Goal: Transaction & Acquisition: Purchase product/service

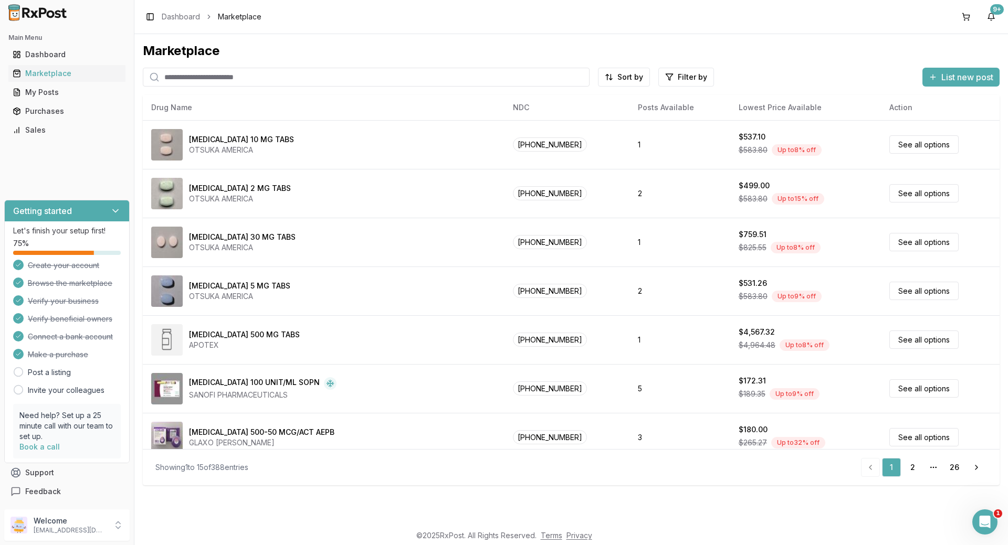
click at [355, 76] on input "search" at bounding box center [366, 77] width 447 height 19
type input "*******"
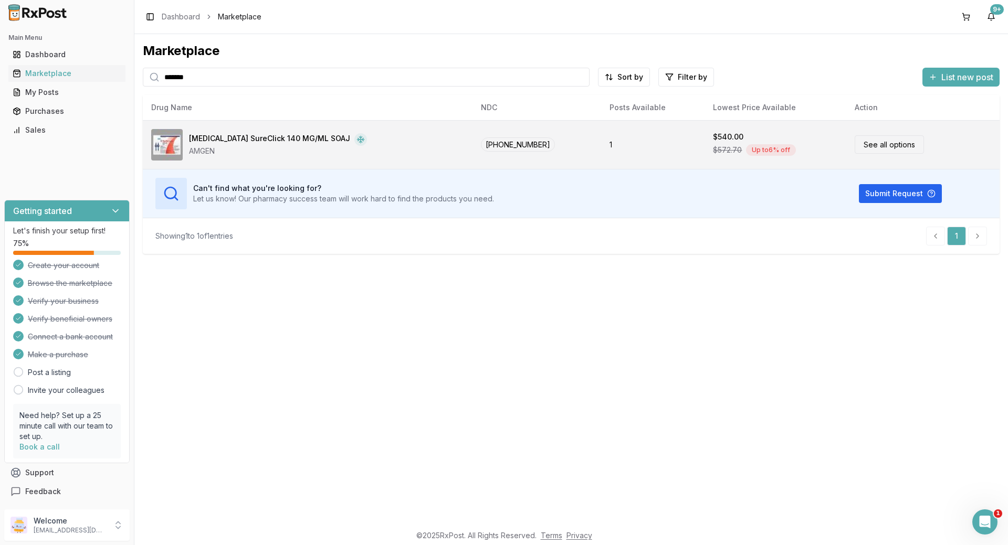
click at [355, 136] on div "[MEDICAL_DATA] SureClick 140 MG/ML SOAJ AMGEN" at bounding box center [307, 144] width 313 height 31
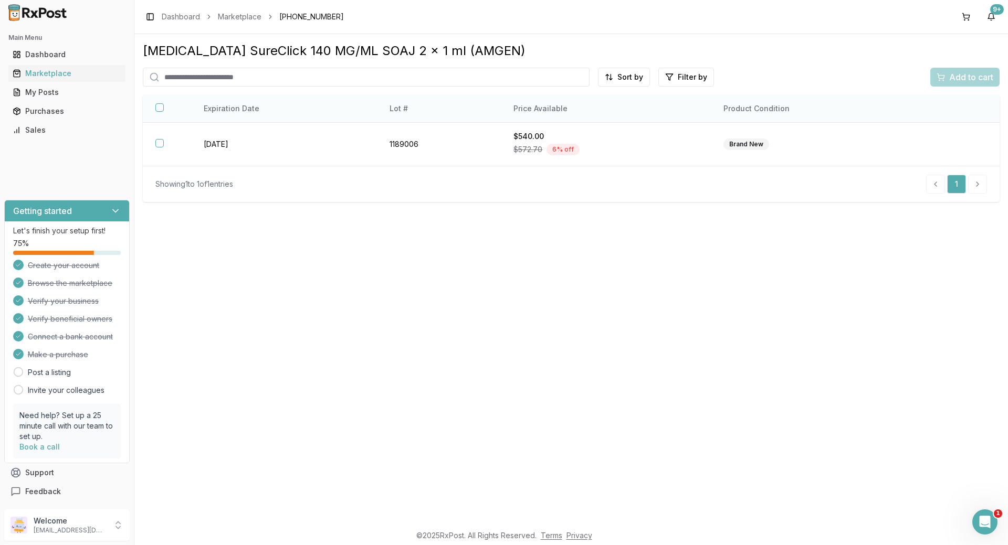
click at [161, 105] on button "button" at bounding box center [159, 107] width 8 height 8
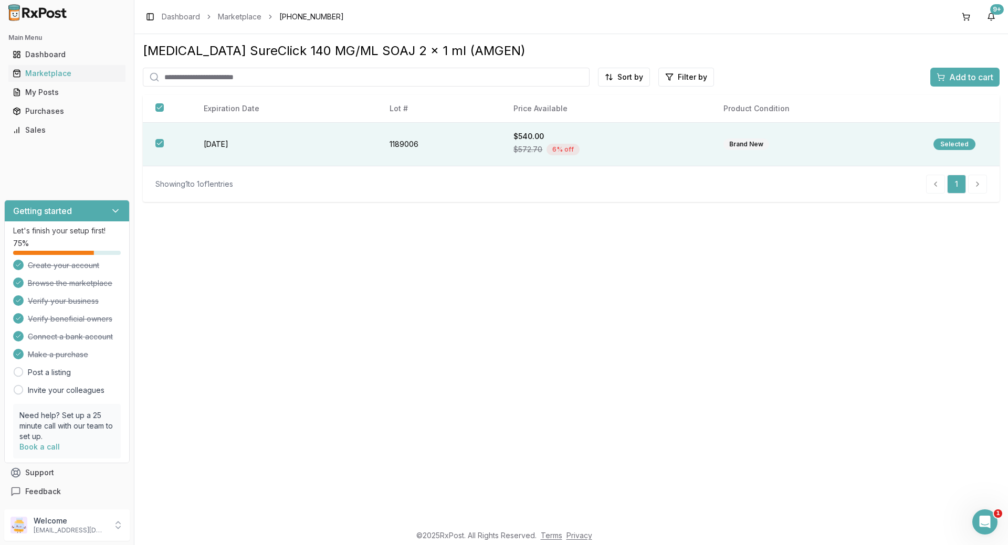
click at [962, 76] on span "Add to cart" at bounding box center [971, 77] width 44 height 13
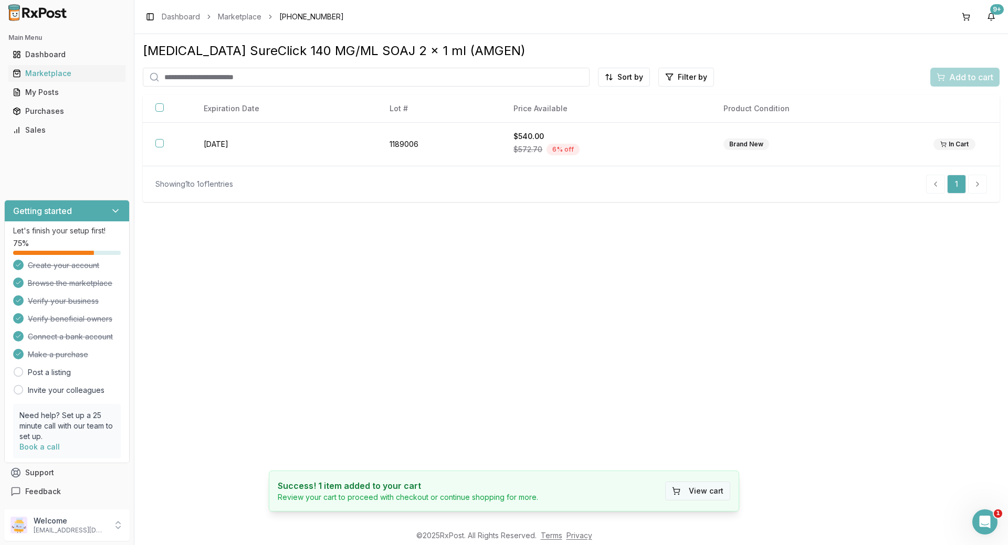
click at [694, 488] on button "View cart" at bounding box center [697, 491] width 65 height 19
click at [968, 16] on button at bounding box center [965, 16] width 17 height 17
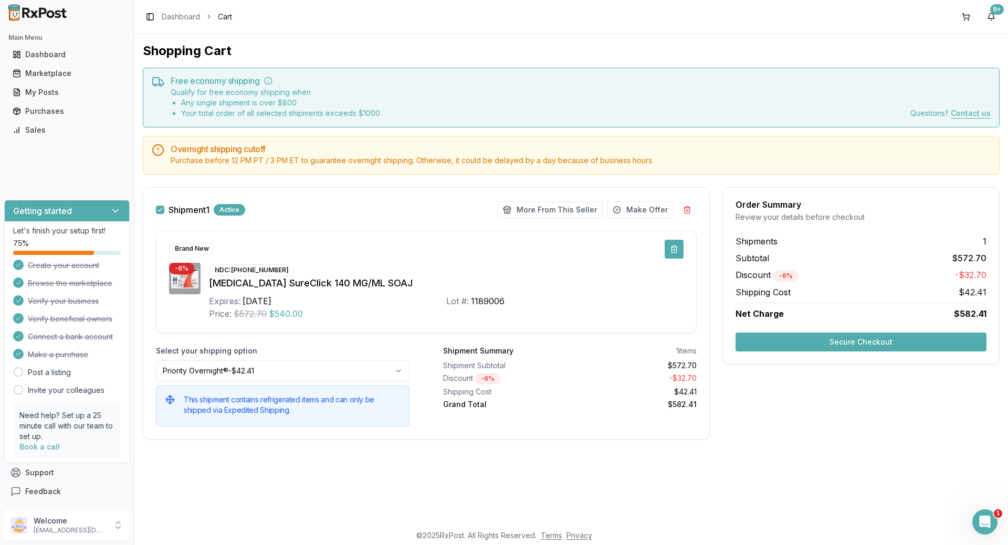
click at [672, 249] on button at bounding box center [673, 249] width 19 height 19
